Goal: Navigation & Orientation: Go to known website

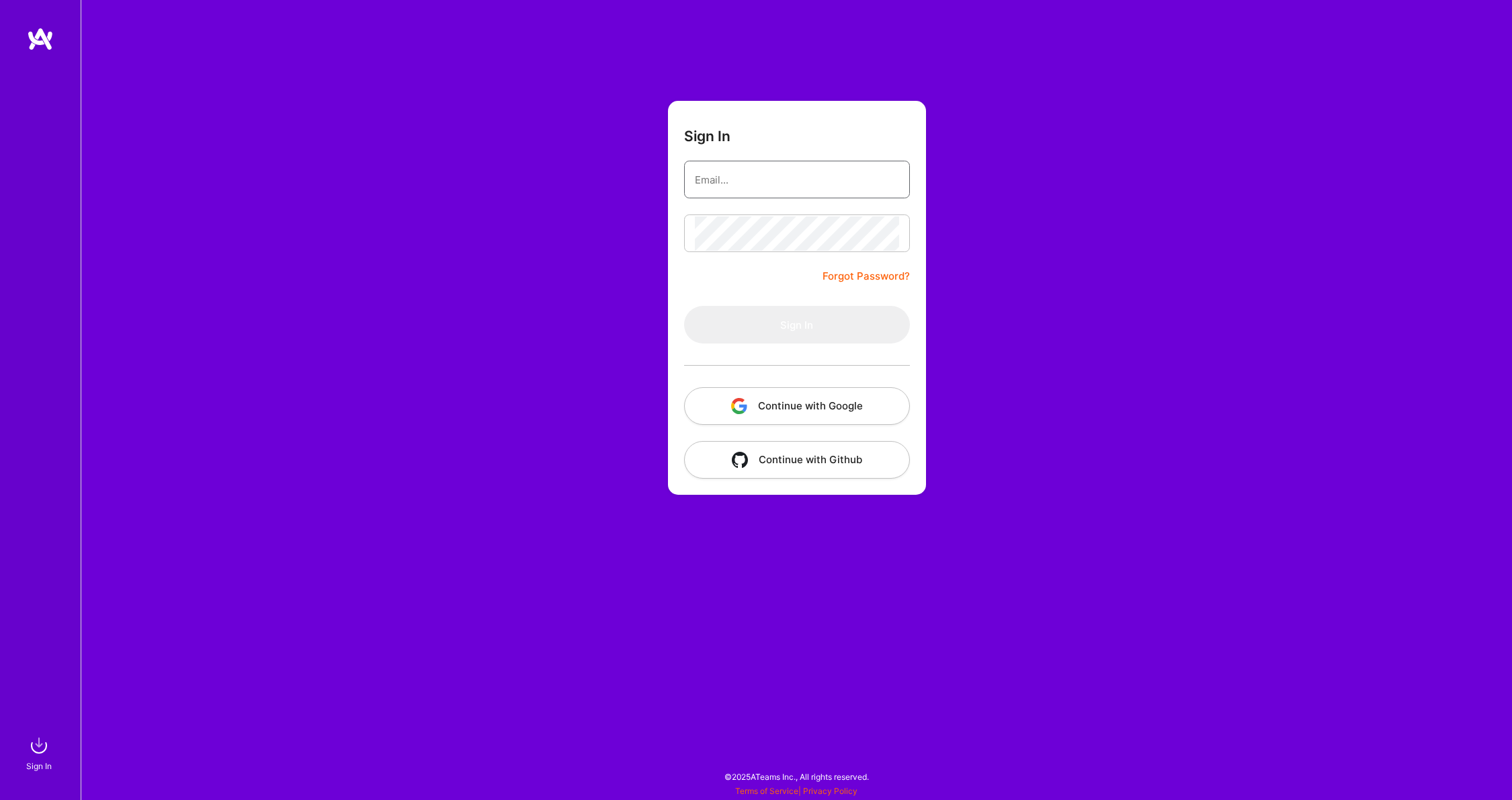
click at [756, 181] on input "email" at bounding box center [796, 180] width 204 height 34
click at [749, 182] on input "email" at bounding box center [796, 180] width 204 height 34
type input "hirejasonoliver@gmail.com"
click at [762, 406] on button "Continue with Google" at bounding box center [796, 406] width 226 height 38
